Goal: Information Seeking & Learning: Find specific fact

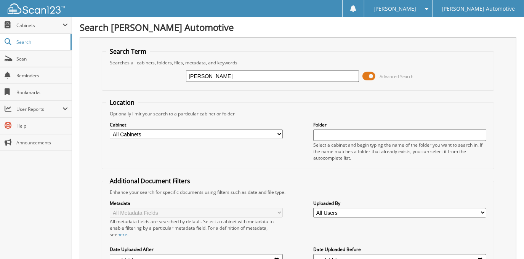
type input "[PERSON_NAME]"
click at [376, 72] on span "Advanced Search" at bounding box center [388, 76] width 51 height 11
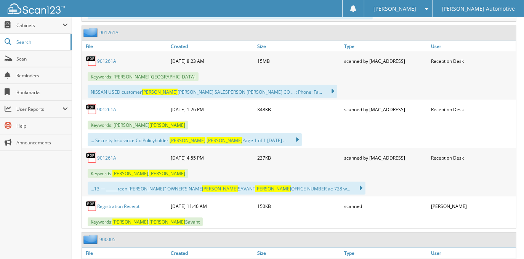
scroll to position [381, 0]
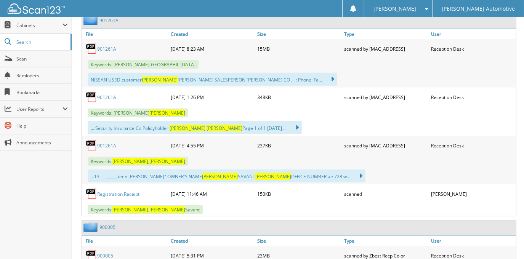
click at [103, 144] on link "901261A" at bounding box center [106, 146] width 19 height 6
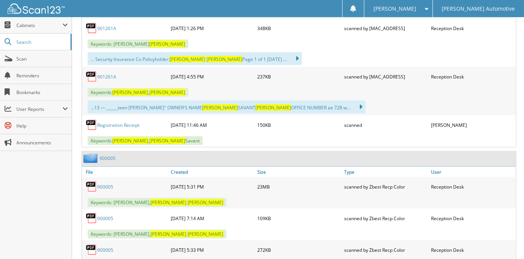
scroll to position [485, 0]
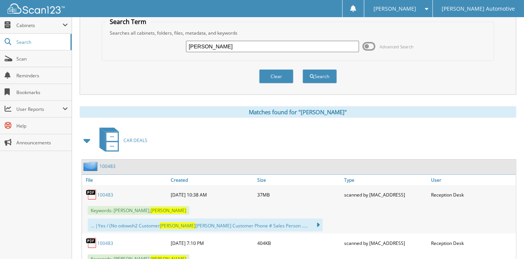
scroll to position [0, 0]
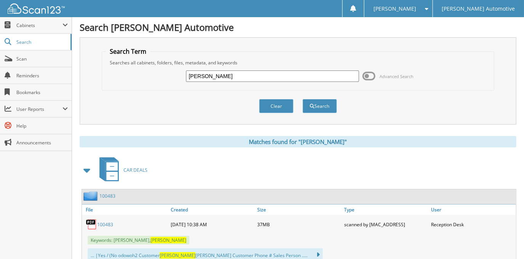
drag, startPoint x: 236, startPoint y: 78, endPoint x: 209, endPoint y: 78, distance: 27.1
click at [209, 78] on input "[PERSON_NAME]" at bounding box center [272, 76] width 173 height 11
type input "[PERSON_NAME]"
click at [303, 99] on button "Search" at bounding box center [320, 106] width 34 height 14
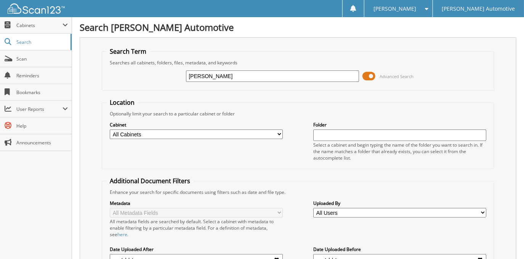
click at [366, 76] on span at bounding box center [369, 76] width 13 height 11
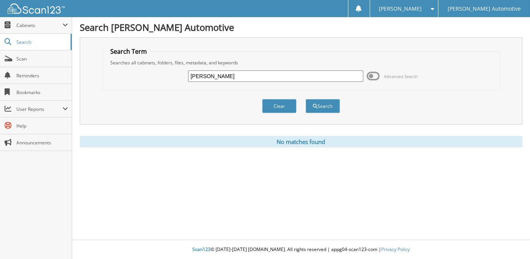
drag, startPoint x: 249, startPoint y: 75, endPoint x: 210, endPoint y: 74, distance: 38.5
click at [210, 74] on input "[PERSON_NAME]" at bounding box center [275, 76] width 175 height 11
type input "[PERSON_NAME]"
click at [305, 99] on button "Search" at bounding box center [322, 106] width 34 height 14
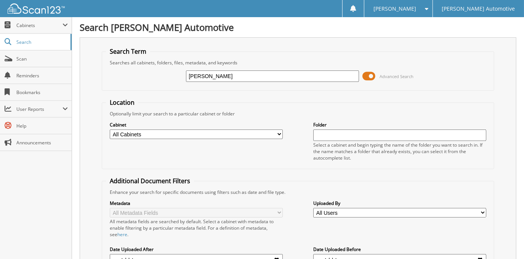
click at [366, 77] on span at bounding box center [369, 76] width 13 height 11
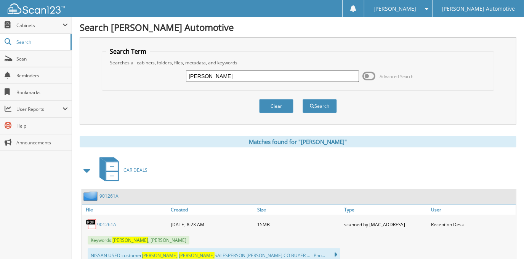
drag, startPoint x: 288, startPoint y: 76, endPoint x: 104, endPoint y: 79, distance: 183.1
click at [104, 79] on fieldset "Search Term Searches all cabinets, folders, files, metadata, and keywords SHEIL…" at bounding box center [298, 68] width 392 height 43
type input "901009"
click at [303, 99] on button "Search" at bounding box center [320, 106] width 34 height 14
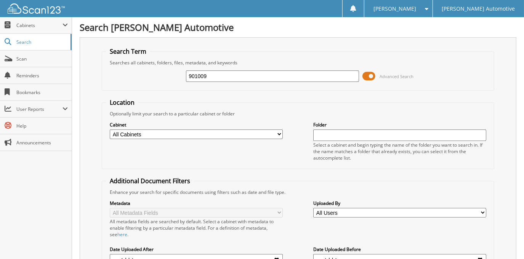
click at [372, 76] on span at bounding box center [369, 76] width 13 height 11
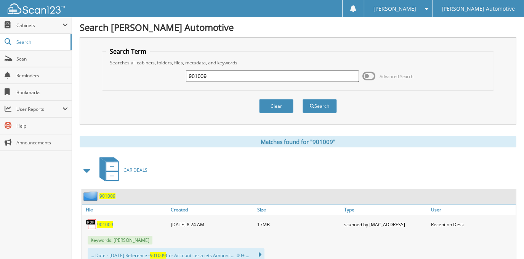
drag, startPoint x: 214, startPoint y: 79, endPoint x: 144, endPoint y: 77, distance: 69.8
click at [144, 77] on div "901009 Advanced Search" at bounding box center [298, 76] width 384 height 21
type input "[PERSON_NAME]"
click at [303, 99] on button "Search" at bounding box center [320, 106] width 34 height 14
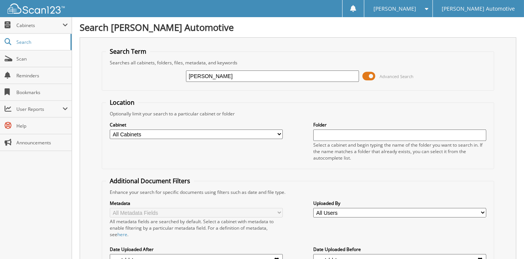
click at [373, 74] on span at bounding box center [369, 76] width 13 height 11
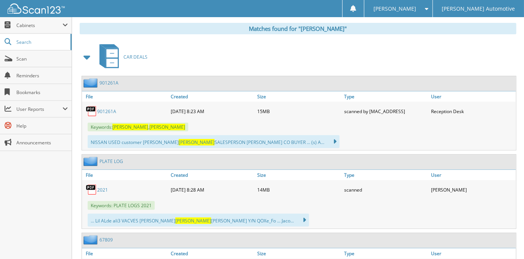
scroll to position [138, 0]
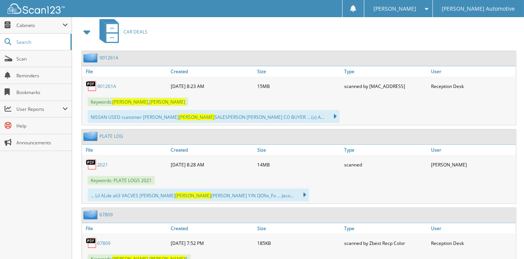
click at [109, 84] on link "901261A" at bounding box center [106, 86] width 19 height 6
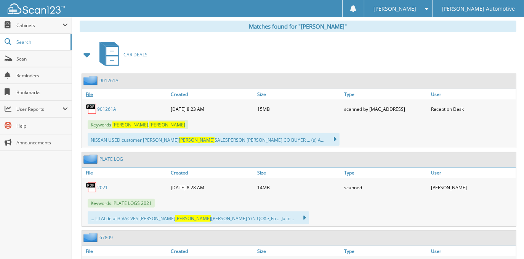
scroll to position [104, 0]
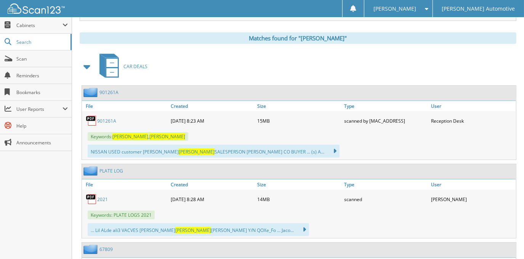
click at [110, 121] on link "901261A" at bounding box center [106, 121] width 19 height 6
